Goal: Use online tool/utility: Utilize a website feature to perform a specific function

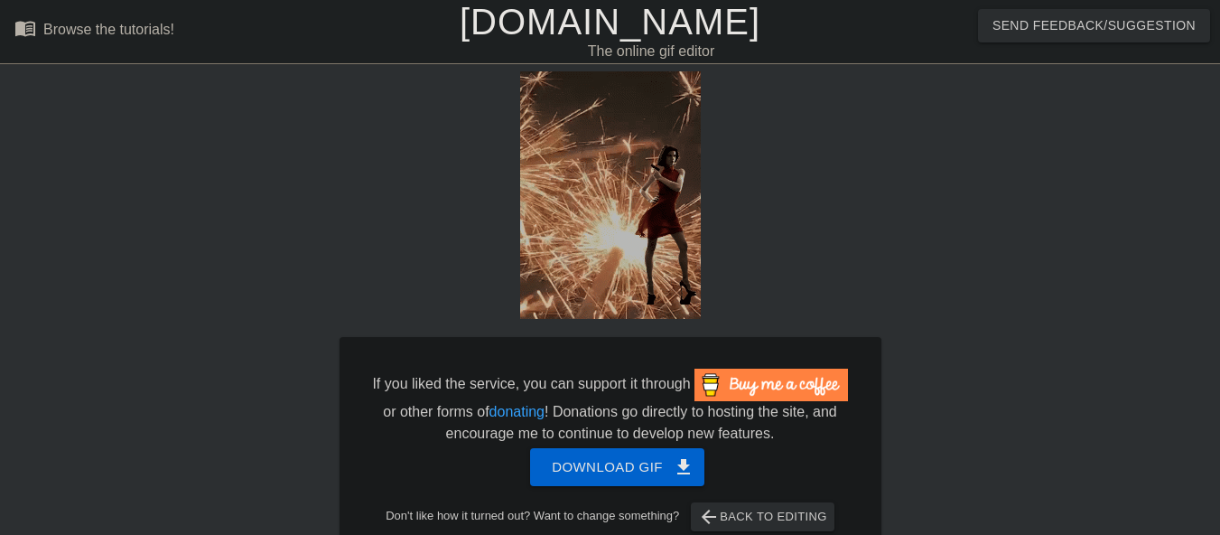
click at [610, 33] on link "[DOMAIN_NAME]" at bounding box center [610, 22] width 301 height 40
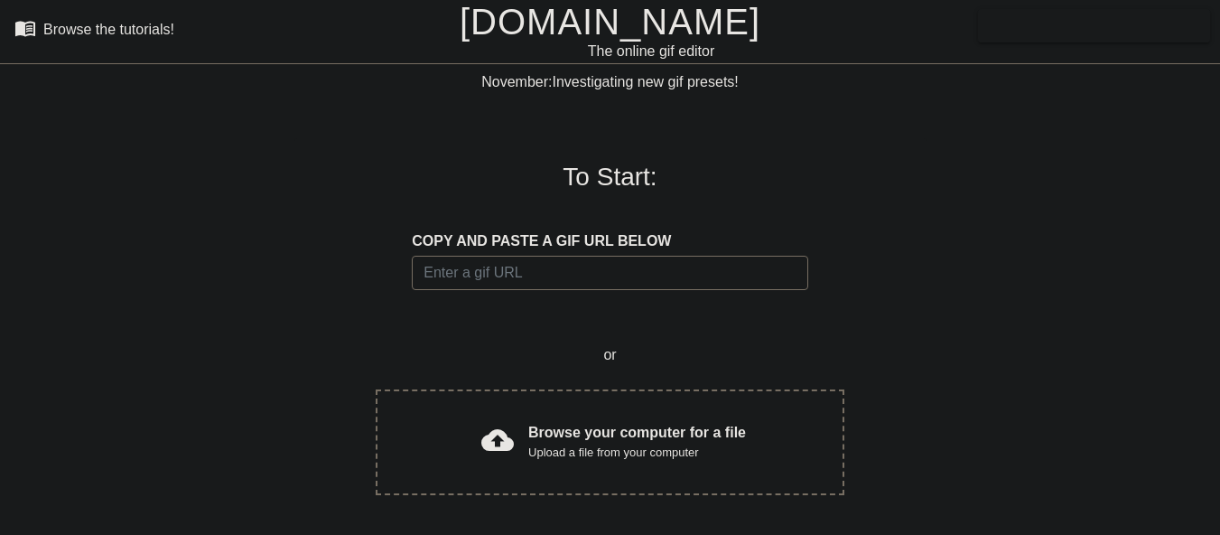
click at [519, 462] on div "cloud_upload Browse your computer for a file Upload a file from your computer" at bounding box center [610, 442] width 392 height 41
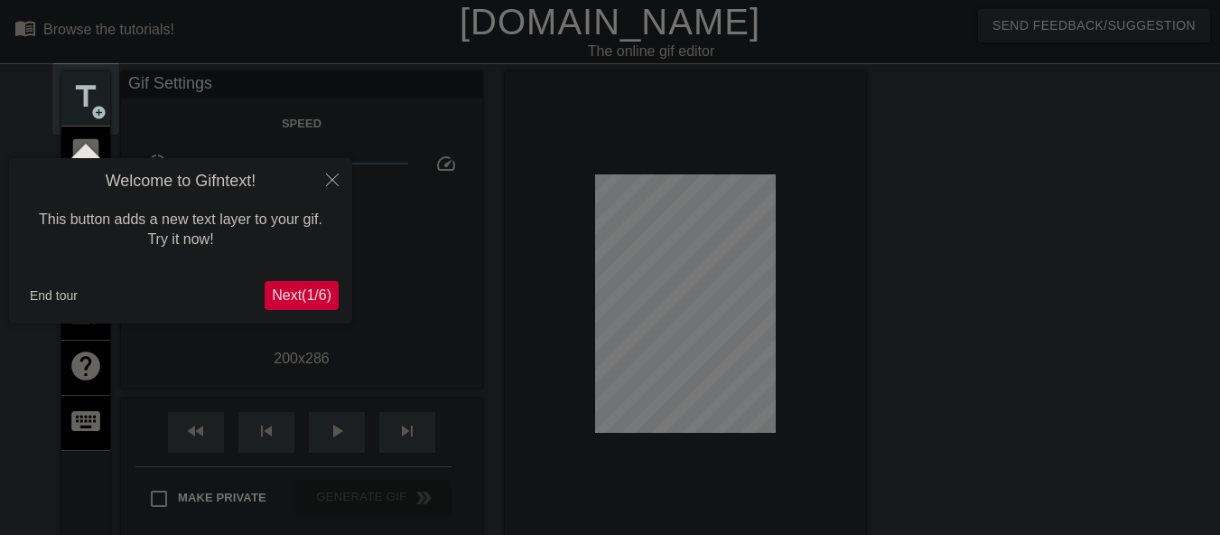
scroll to position [44, 0]
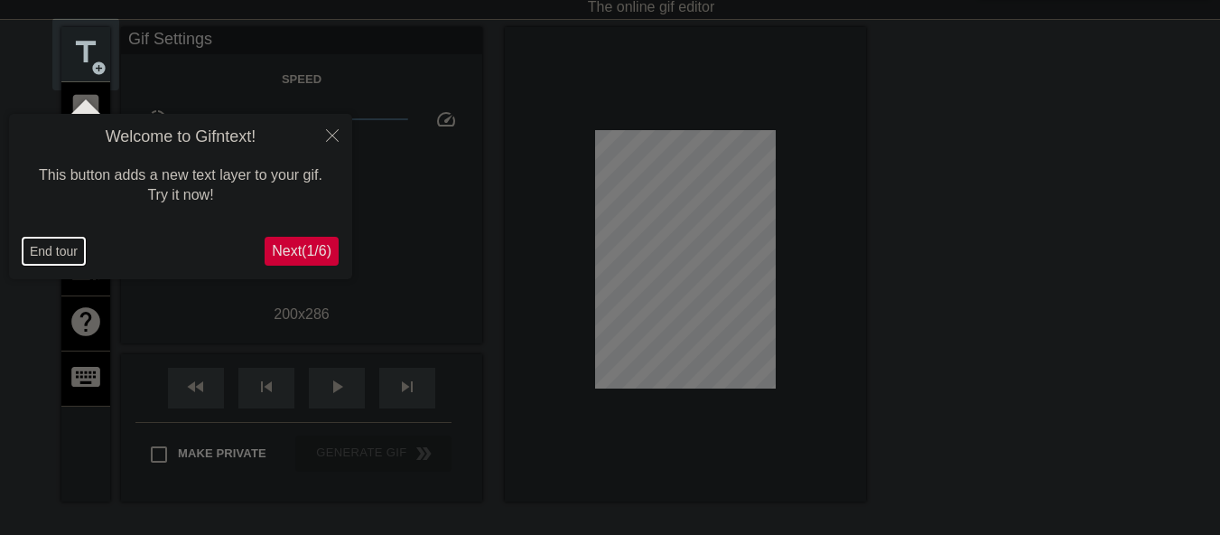
click at [44, 255] on button "End tour" at bounding box center [54, 251] width 62 height 27
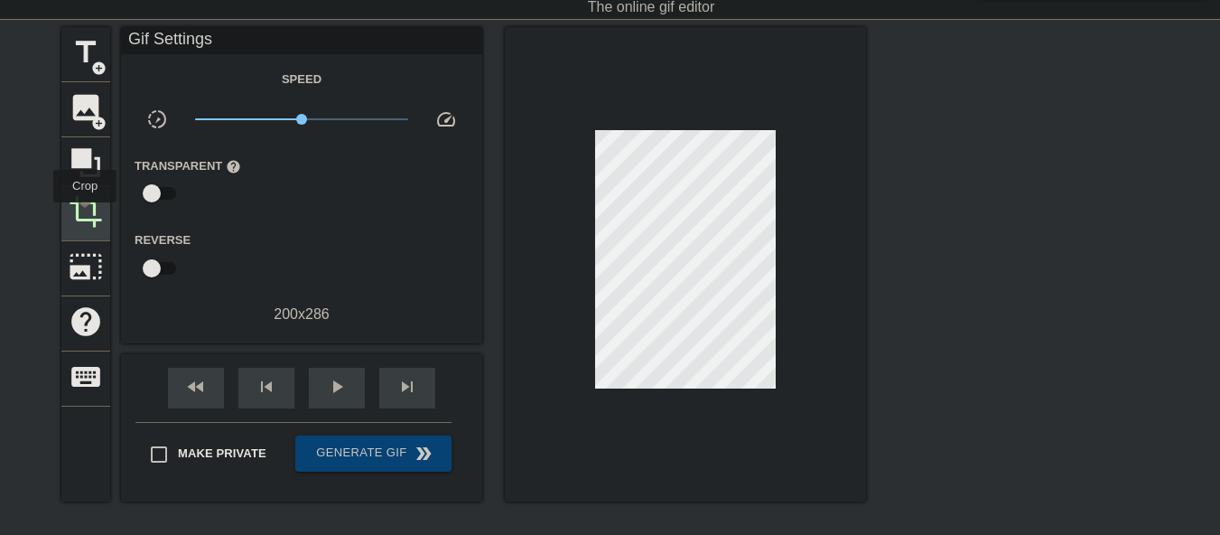
click at [85, 215] on span "crop" at bounding box center [86, 211] width 34 height 34
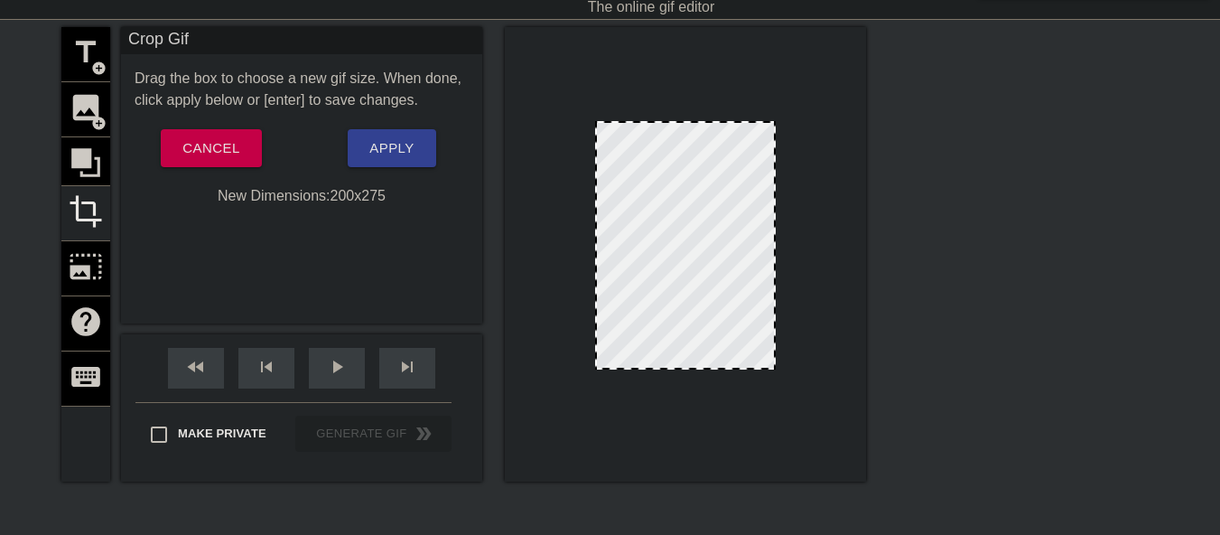
drag, startPoint x: 697, startPoint y: 377, endPoint x: 698, endPoint y: 367, distance: 10.0
click at [397, 164] on button "Apply" at bounding box center [392, 148] width 88 height 38
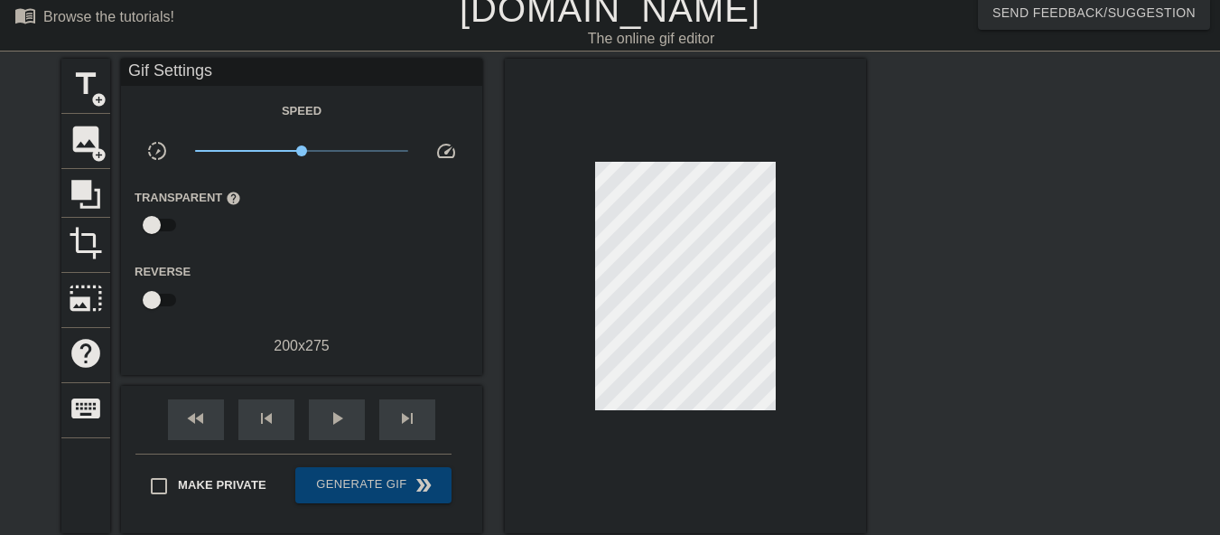
scroll to position [0, 0]
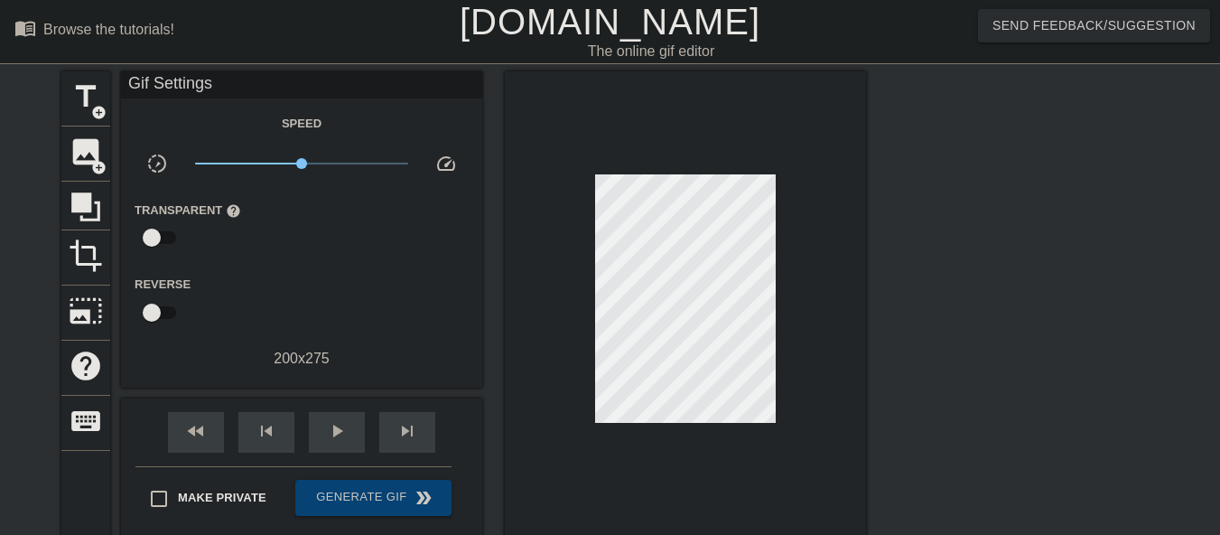
click at [588, 11] on link "[DOMAIN_NAME]" at bounding box center [610, 22] width 301 height 40
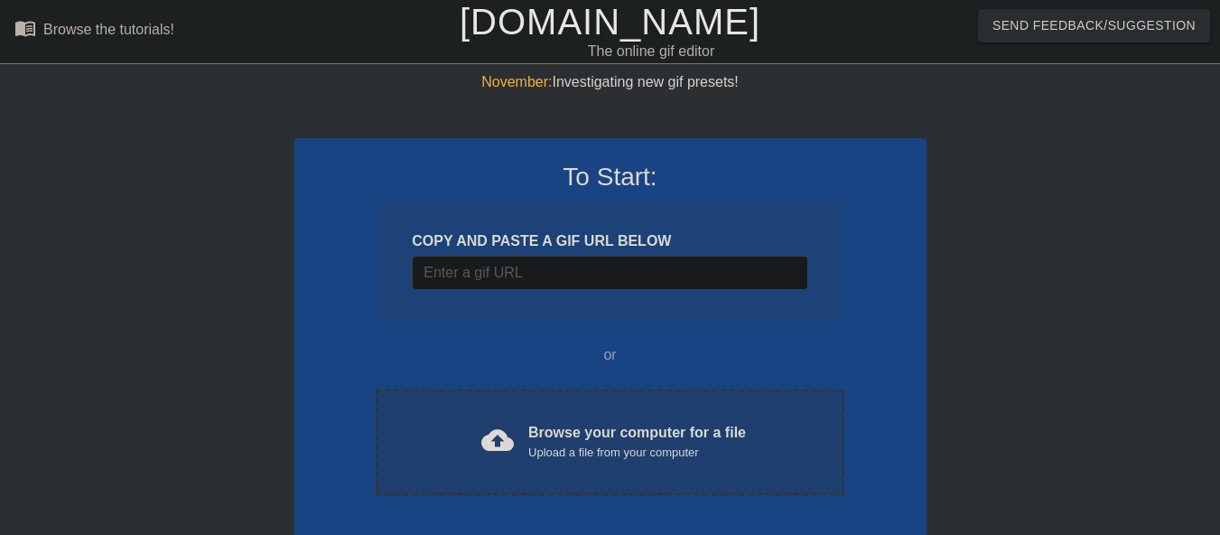
click at [488, 409] on div "cloud_upload Browse your computer for a file Upload a file from your computer C…" at bounding box center [610, 442] width 468 height 106
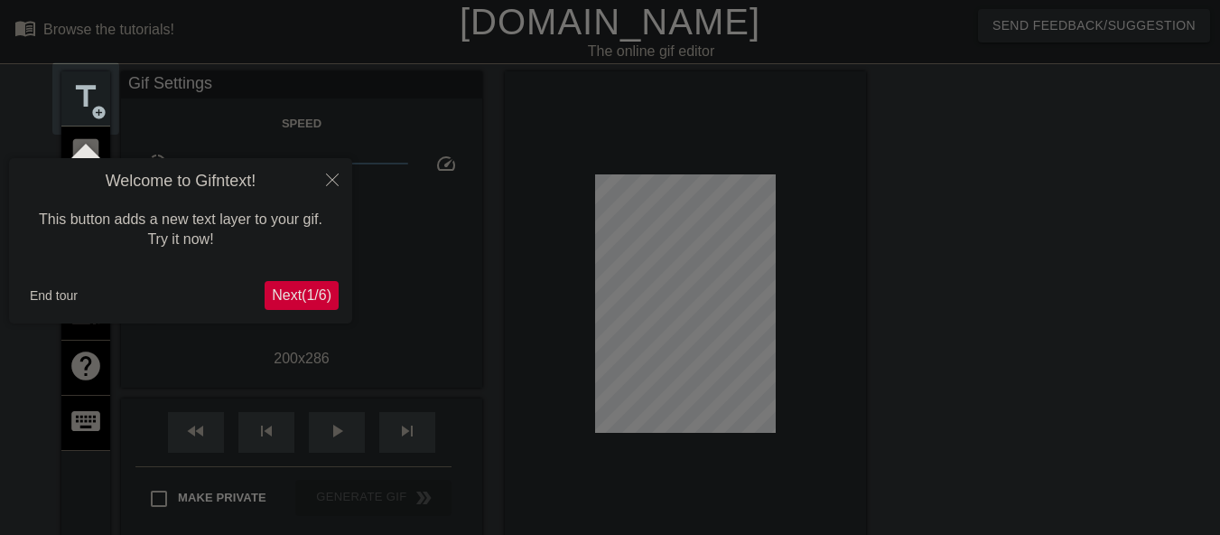
scroll to position [44, 0]
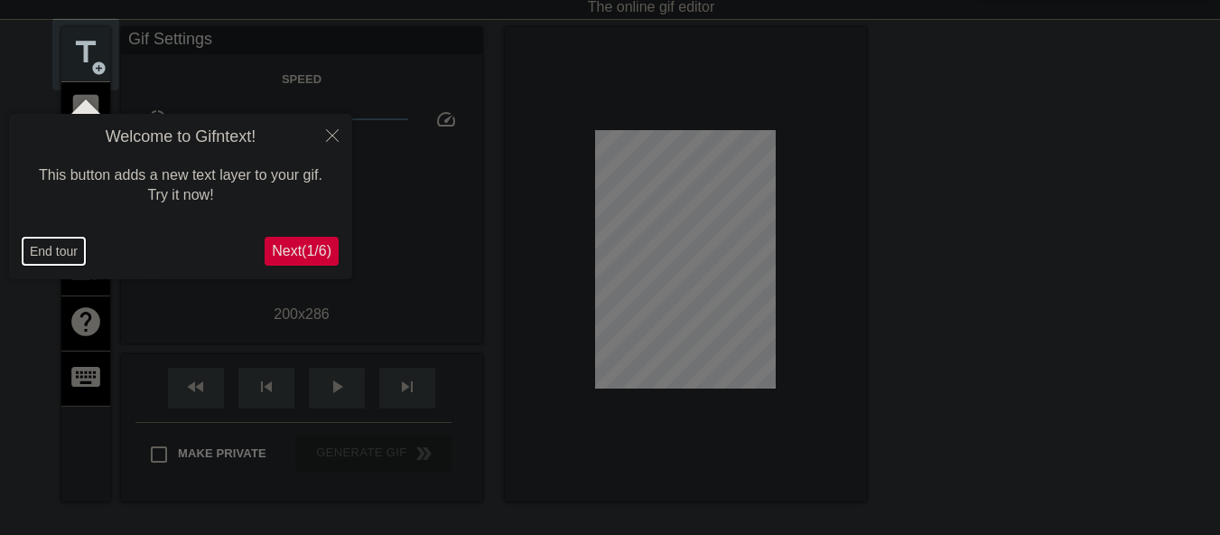
click at [52, 262] on button "End tour" at bounding box center [54, 251] width 62 height 27
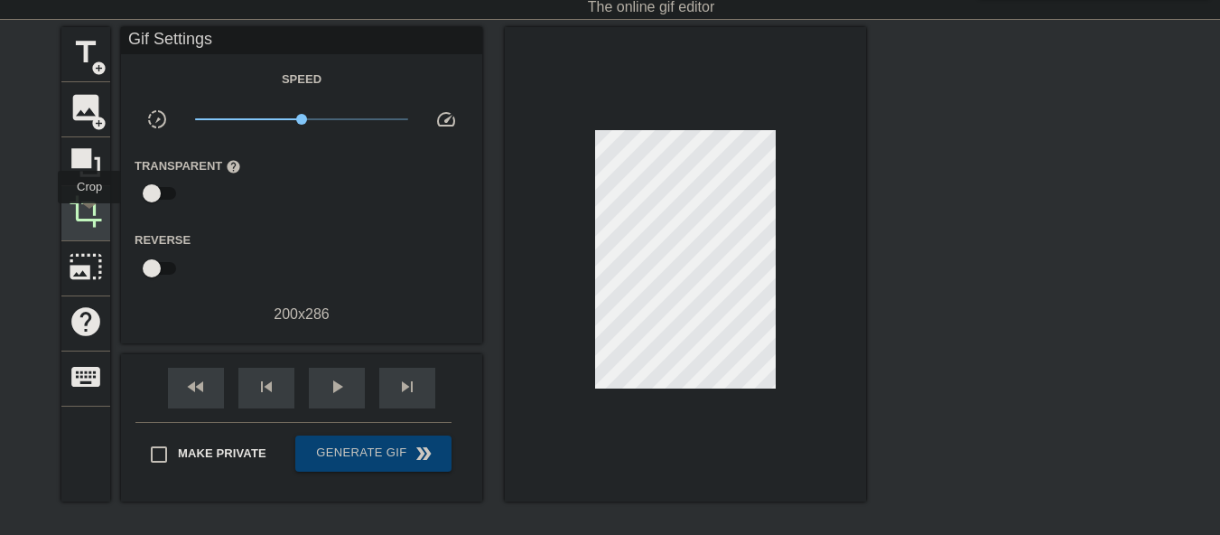
click at [89, 216] on span "crop" at bounding box center [86, 211] width 34 height 34
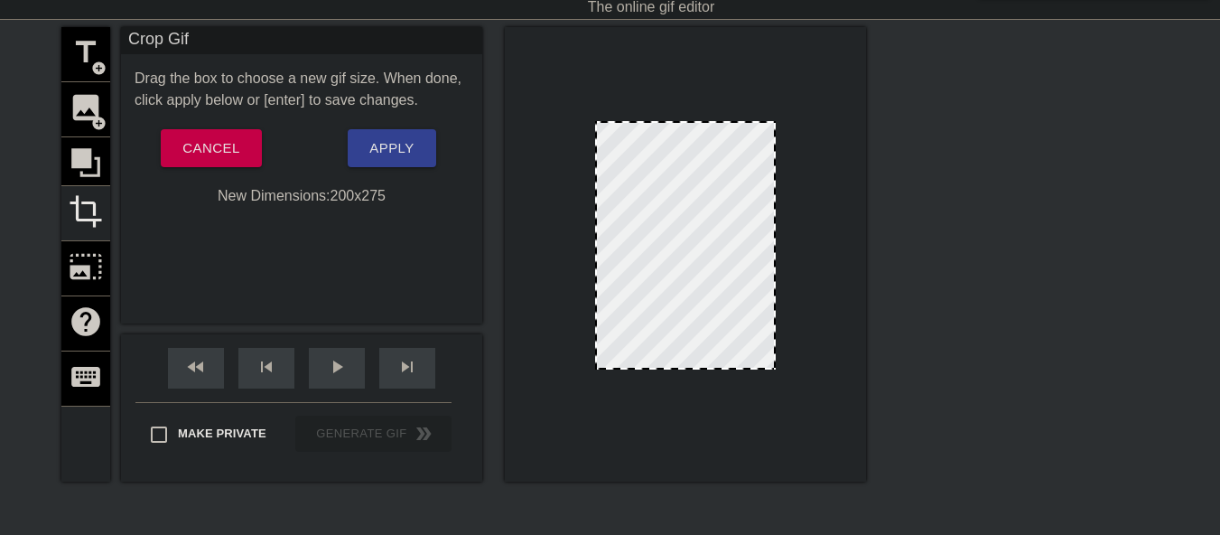
drag, startPoint x: 681, startPoint y: 379, endPoint x: 681, endPoint y: 369, distance: 9.9
click at [681, 369] on div at bounding box center [685, 367] width 177 height 9
click at [377, 145] on span "Apply" at bounding box center [391, 147] width 44 height 23
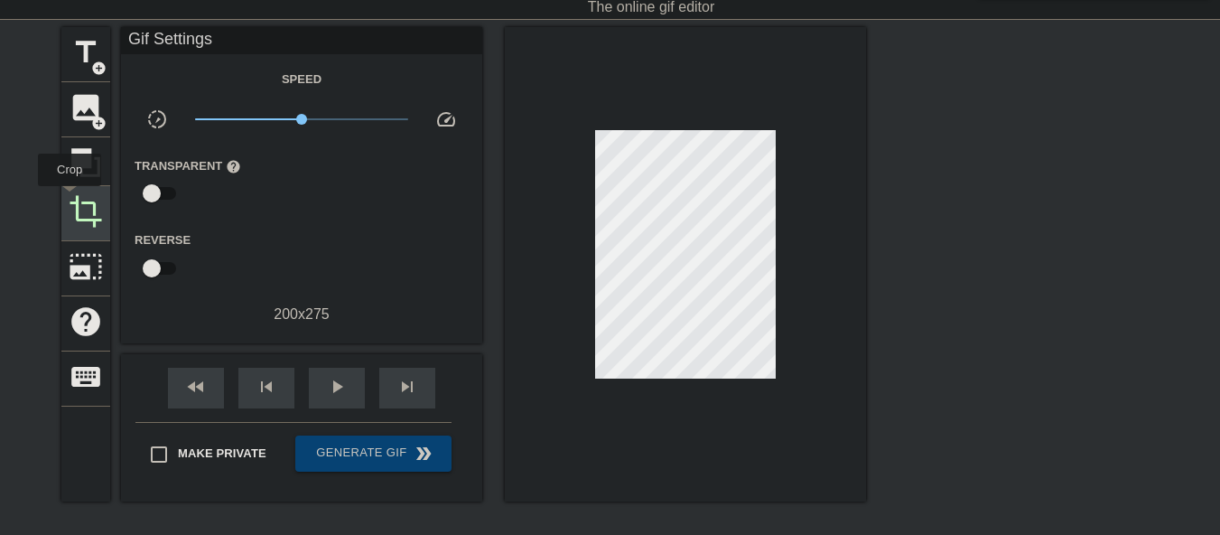
click at [70, 199] on span "crop" at bounding box center [86, 211] width 34 height 34
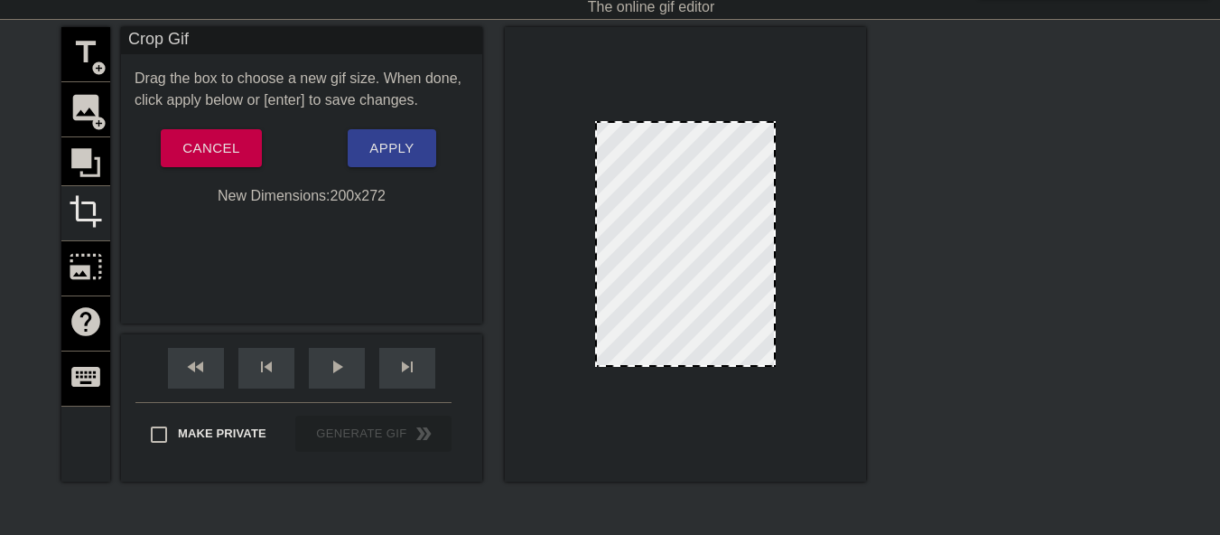
click at [681, 365] on div at bounding box center [685, 364] width 177 height 9
click at [394, 152] on span "Apply" at bounding box center [391, 147] width 44 height 23
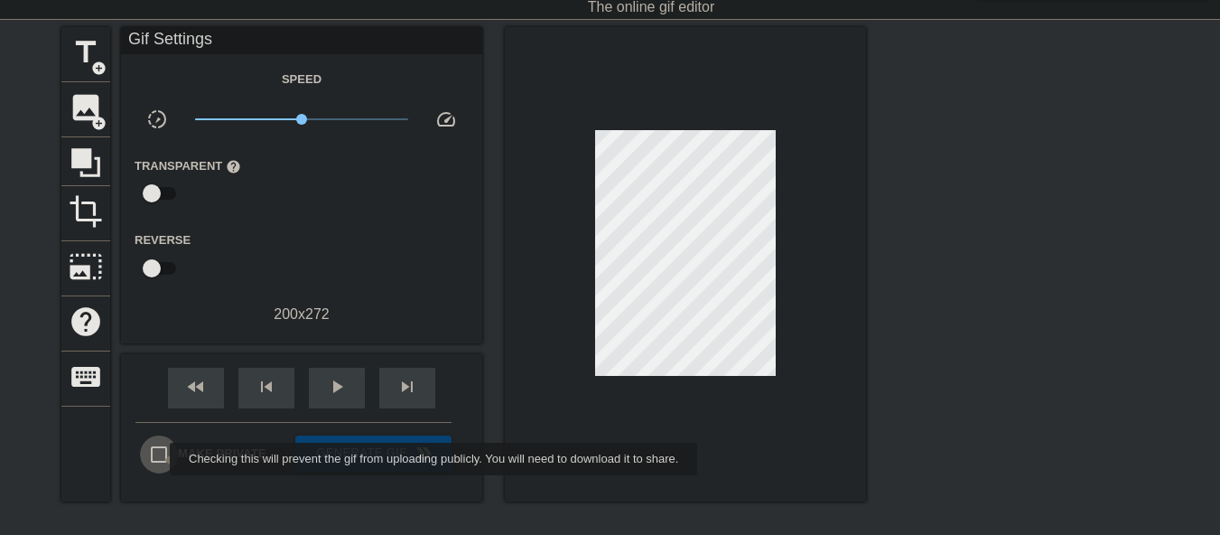
click at [158, 459] on input "Make Private" at bounding box center [159, 454] width 38 height 38
checkbox input "true"
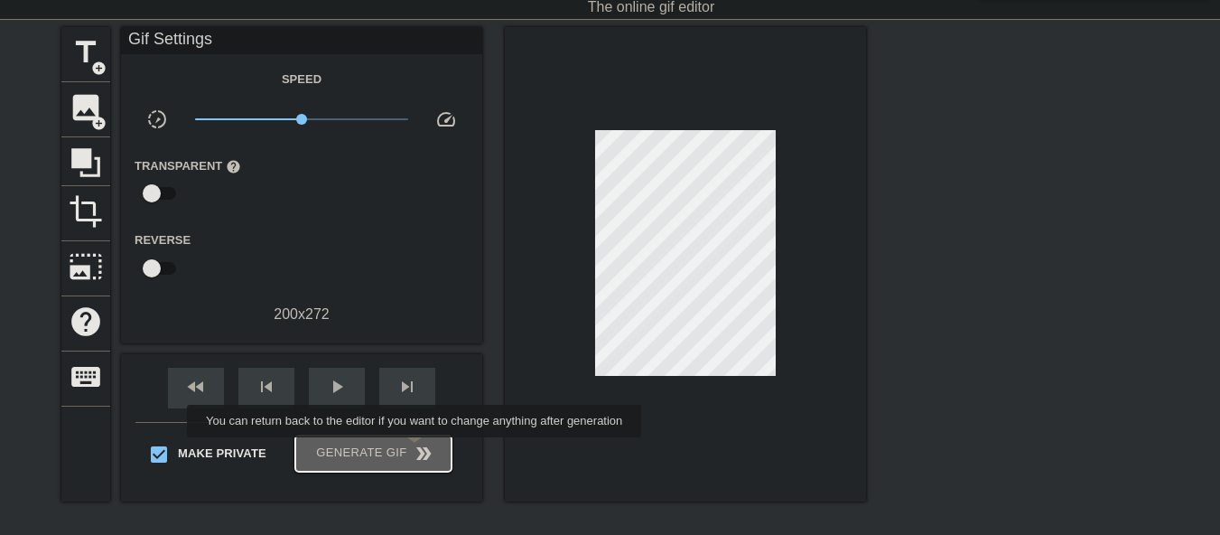
click at [416, 450] on span "double_arrow" at bounding box center [424, 454] width 22 height 22
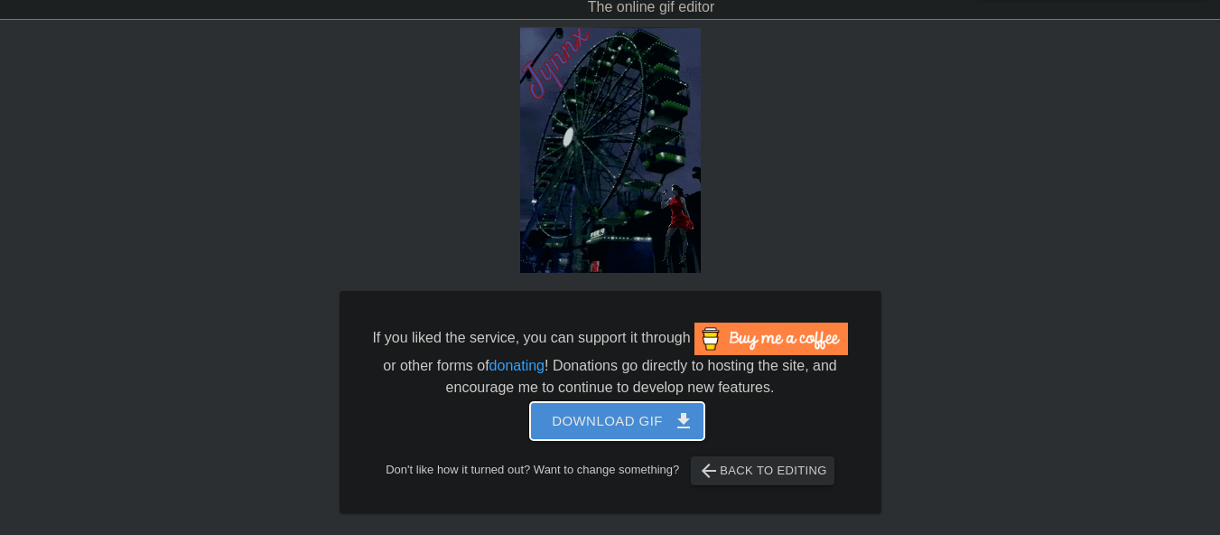
click at [587, 413] on span "Download gif get_app" at bounding box center [617, 420] width 131 height 23
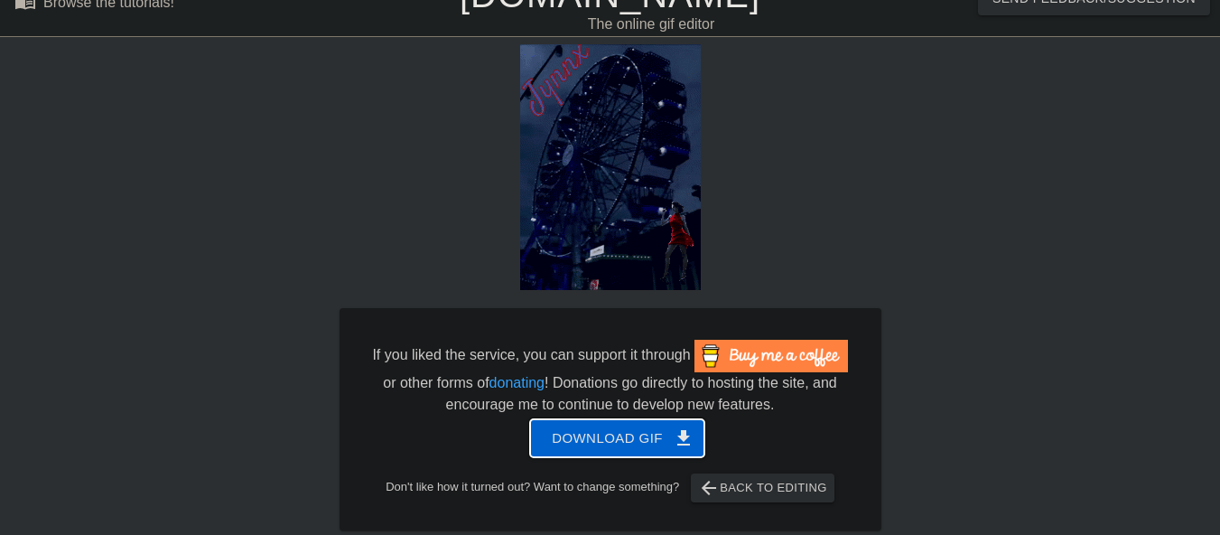
scroll to position [0, 0]
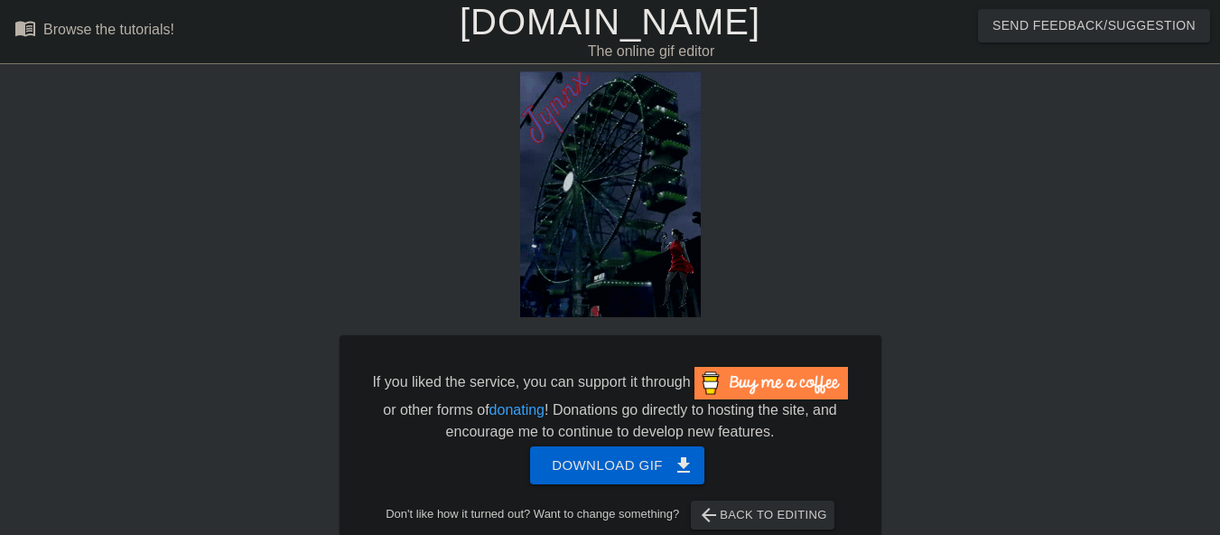
click at [587, 28] on link "[DOMAIN_NAME]" at bounding box center [610, 22] width 301 height 40
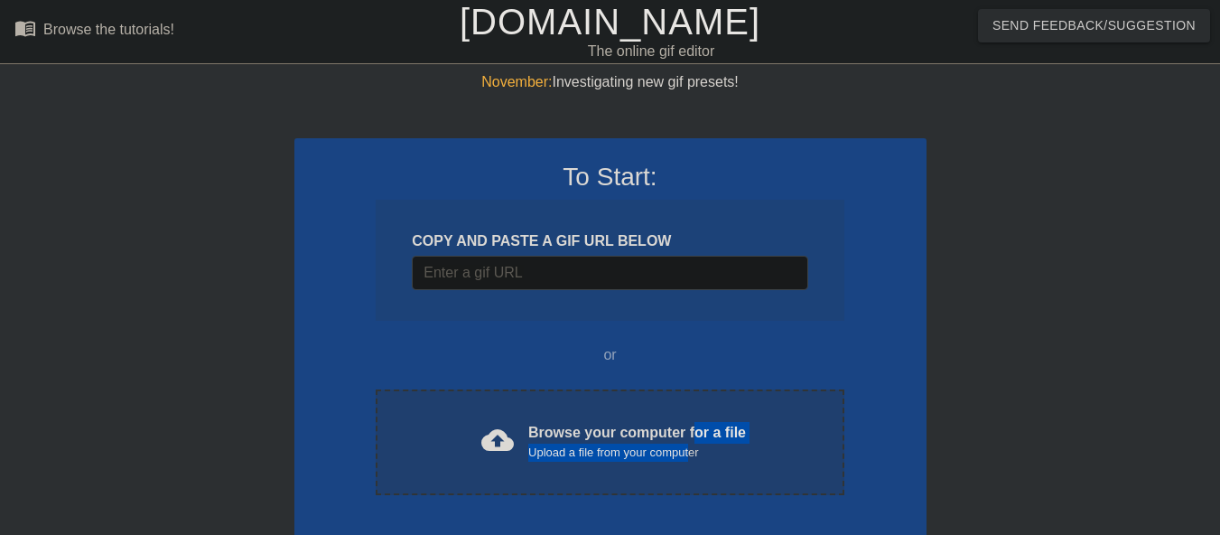
click at [693, 444] on div "Upload a file from your computer" at bounding box center [637, 453] width 218 height 18
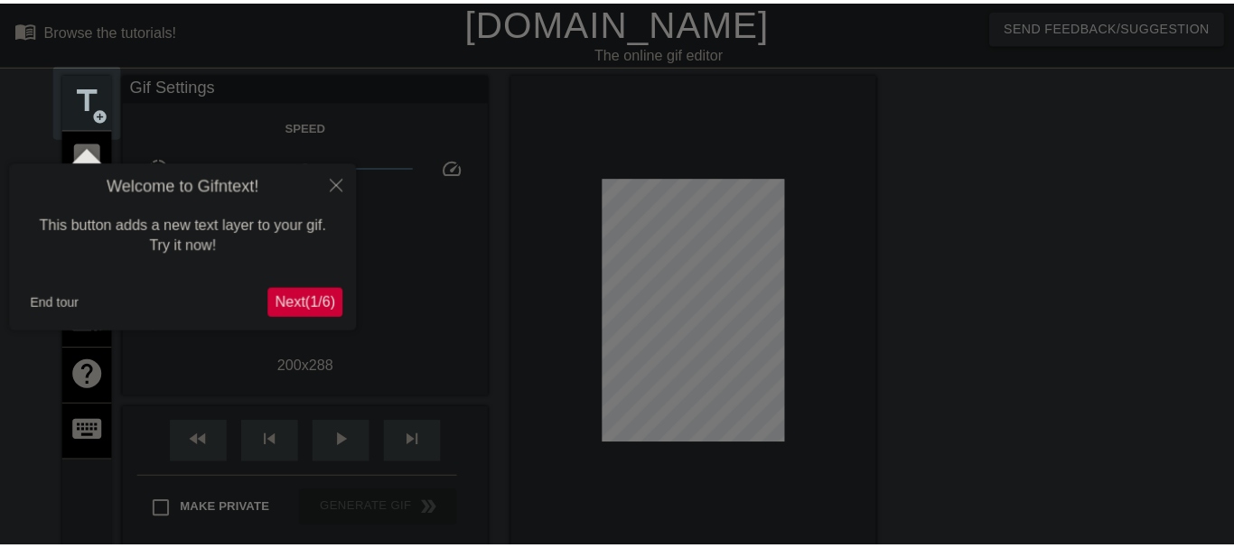
scroll to position [44, 0]
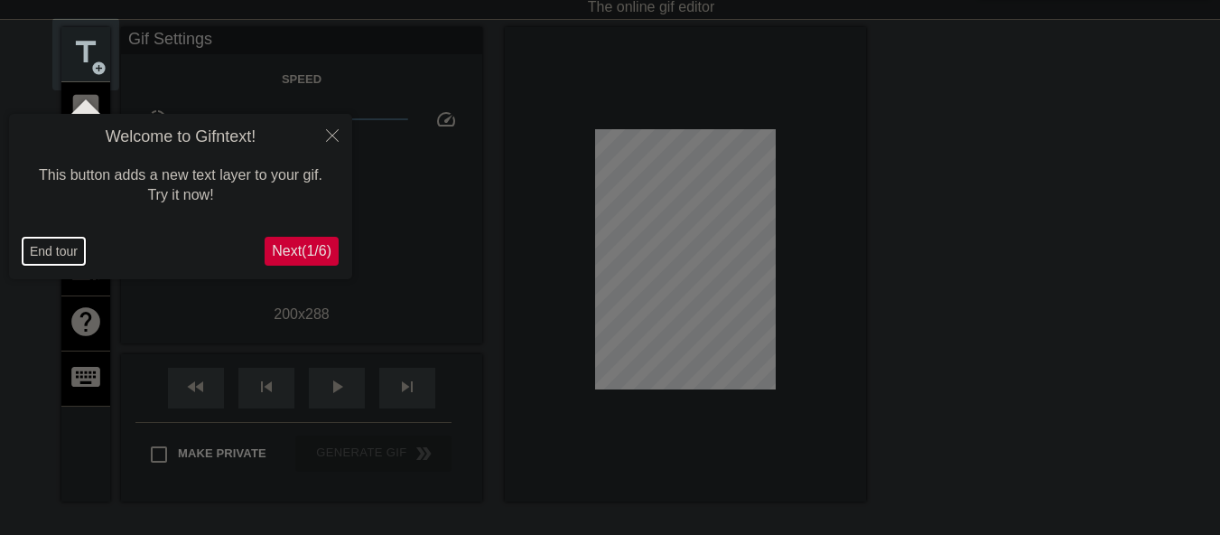
click at [31, 252] on button "End tour" at bounding box center [54, 251] width 62 height 27
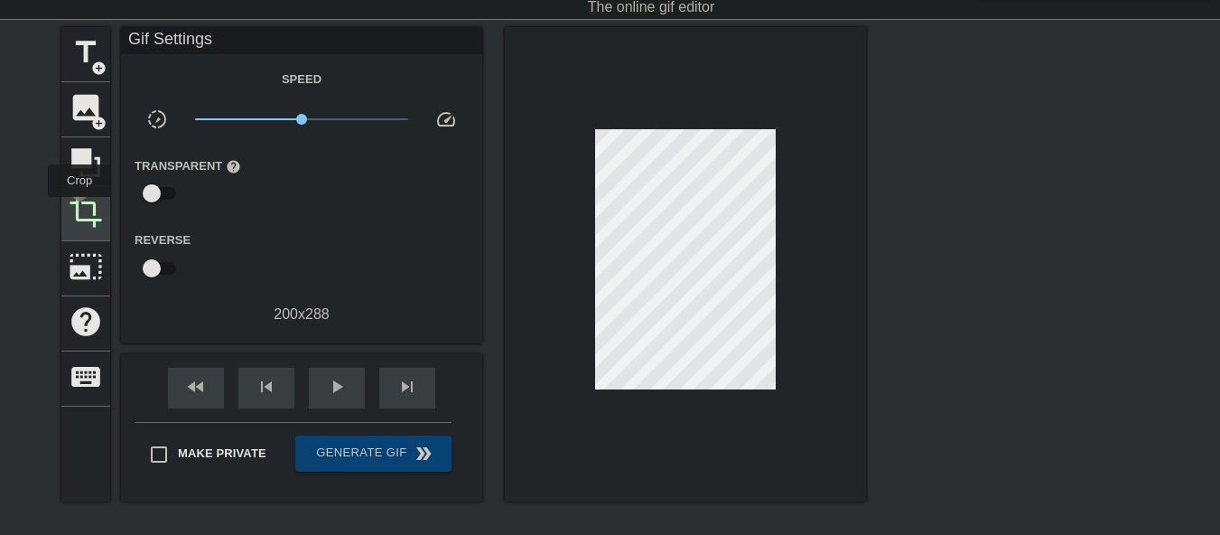
click at [79, 210] on span "crop" at bounding box center [86, 211] width 34 height 34
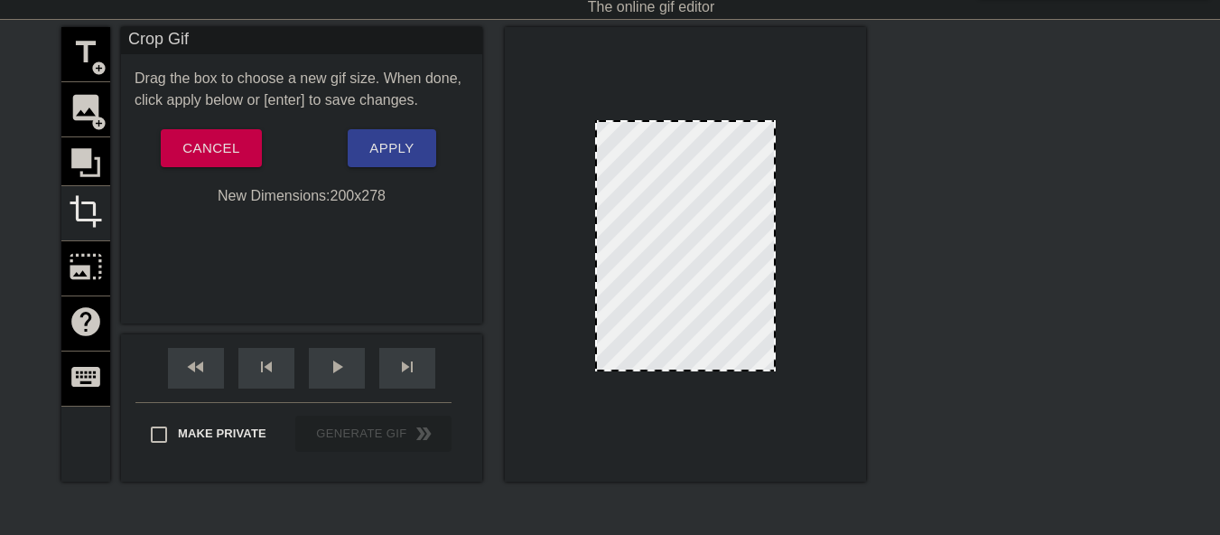
click at [697, 370] on div at bounding box center [685, 369] width 177 height 9
click at [398, 154] on span "Apply" at bounding box center [391, 147] width 44 height 23
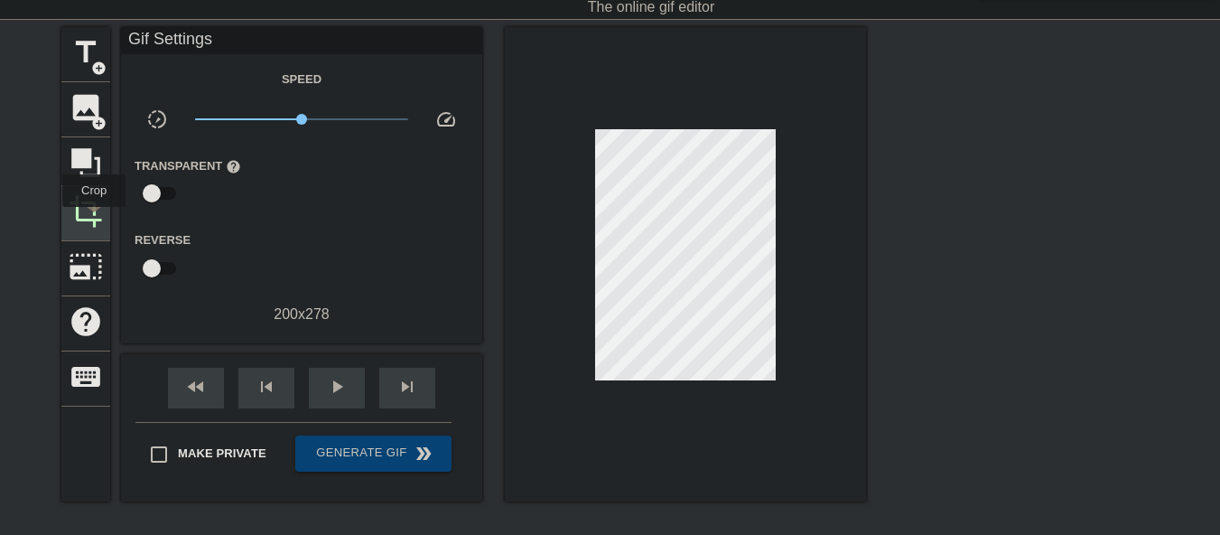
click at [94, 220] on span "crop" at bounding box center [86, 211] width 34 height 34
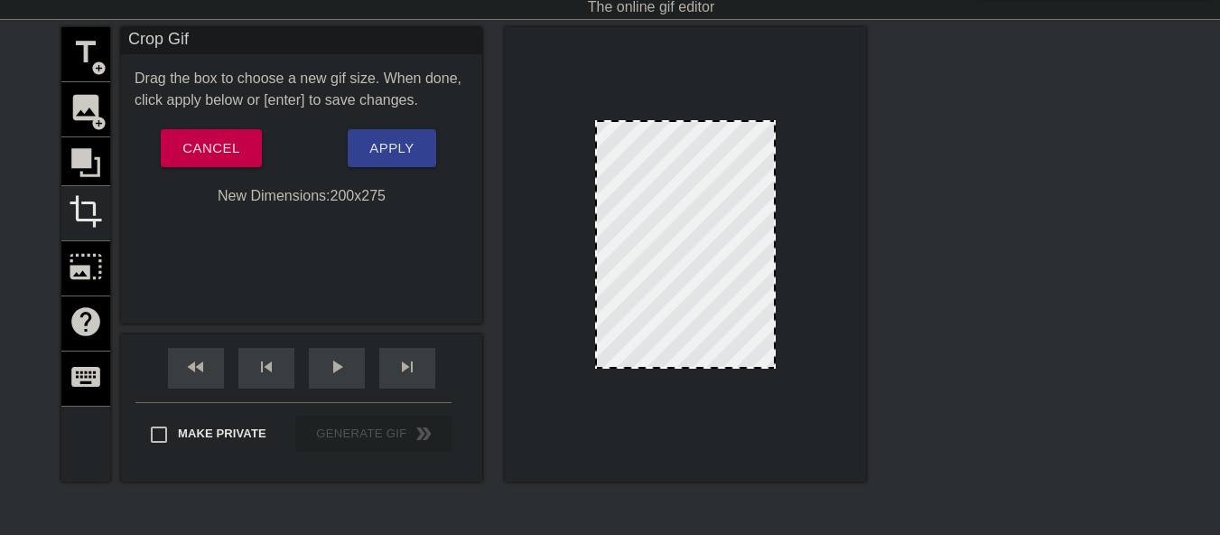
click at [697, 368] on div at bounding box center [685, 366] width 177 height 9
click at [403, 155] on span "Apply" at bounding box center [391, 147] width 44 height 23
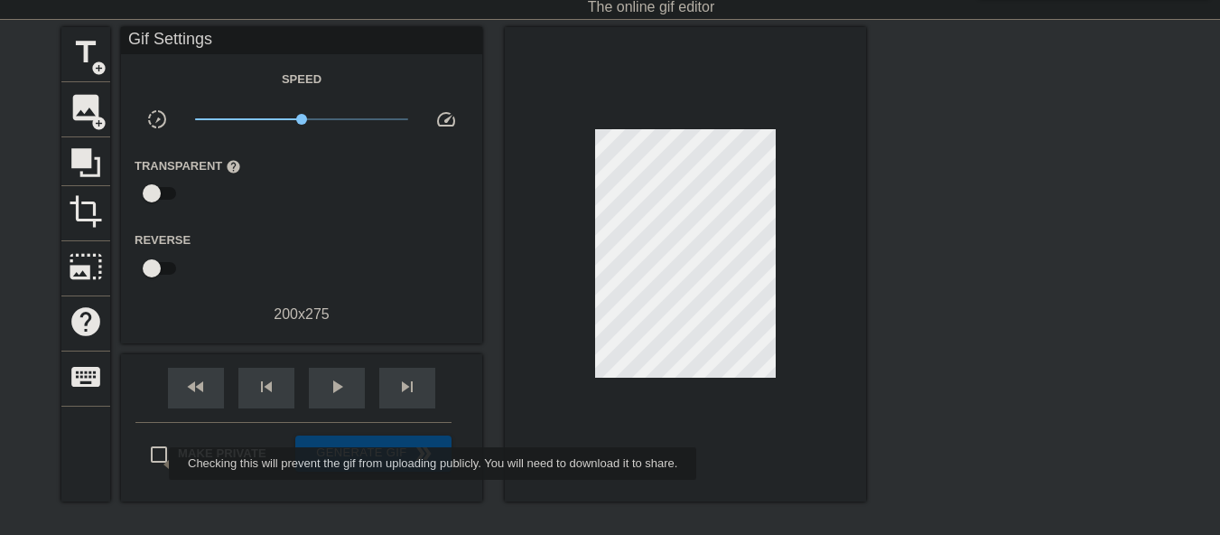
click at [157, 463] on input "Make Private" at bounding box center [159, 454] width 38 height 38
checkbox input "true"
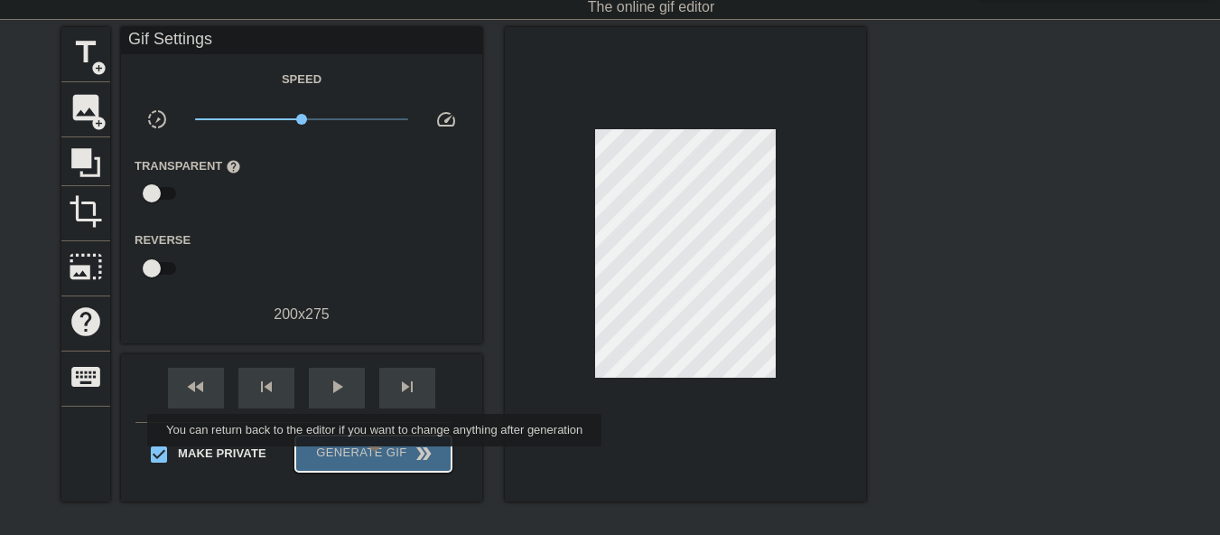
drag, startPoint x: 377, startPoint y: 459, endPoint x: 969, endPoint y: 413, distance: 594.4
click at [376, 459] on span "Generate Gif double_arrow" at bounding box center [374, 454] width 142 height 22
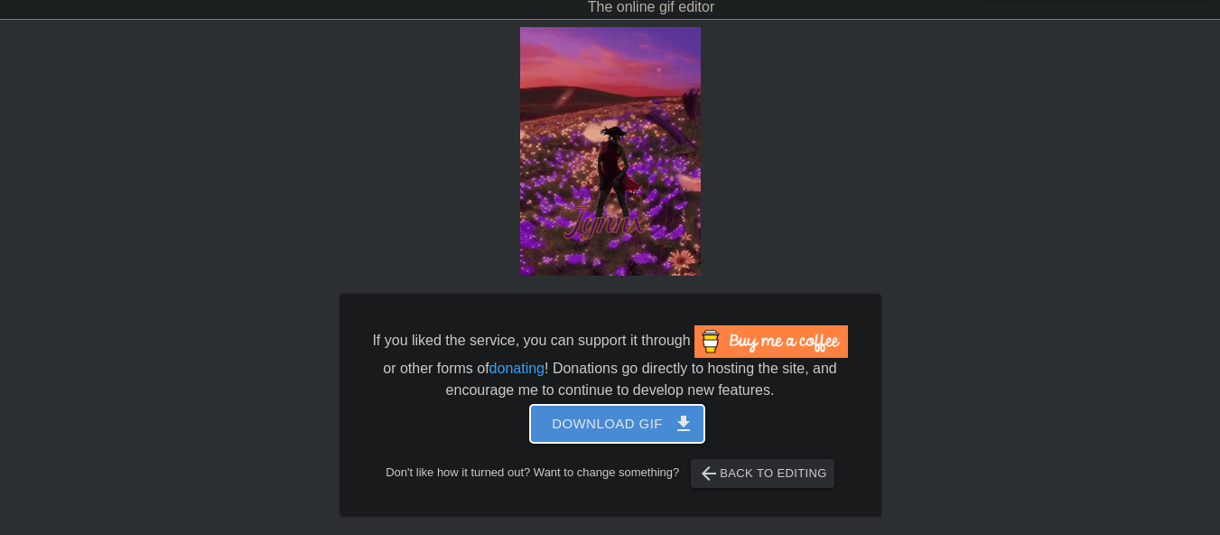
click at [594, 427] on span "Download gif get_app" at bounding box center [617, 423] width 131 height 23
